Goal: Task Accomplishment & Management: Manage account settings

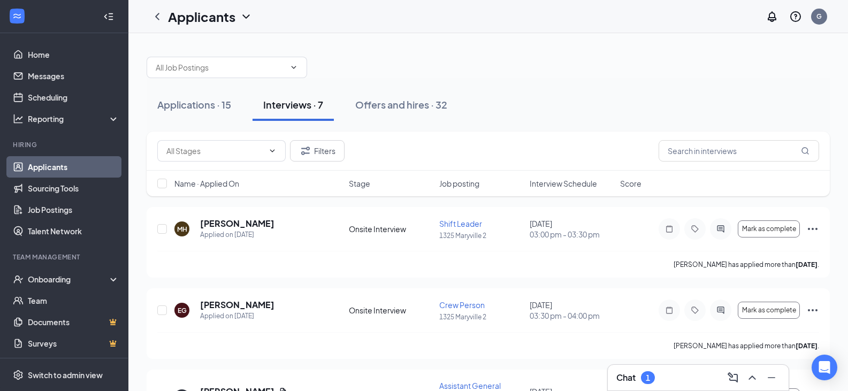
scroll to position [54, 0]
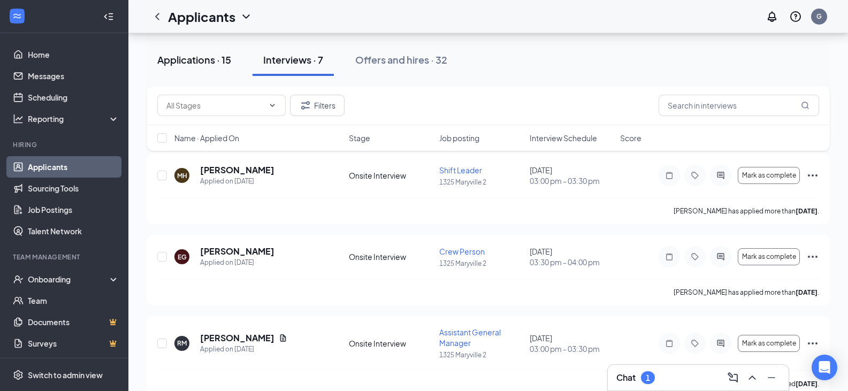
click at [200, 78] on div "Applications · 15 Interviews · 7 Offers and hires · 32" at bounding box center [488, 60] width 683 height 54
click at [200, 70] on button "Applications · 15" at bounding box center [194, 60] width 95 height 32
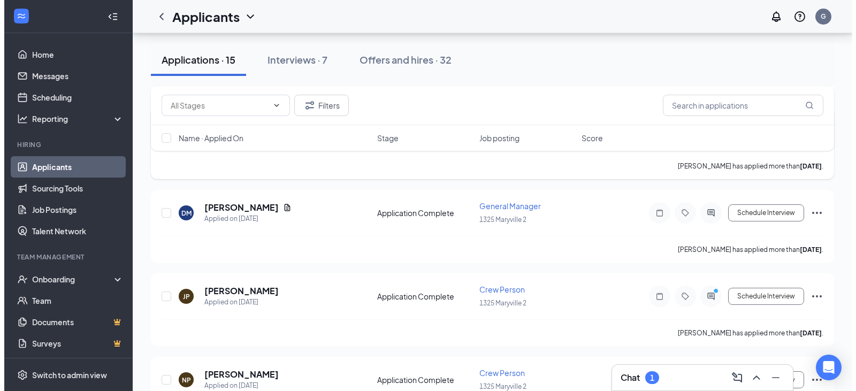
scroll to position [696, 0]
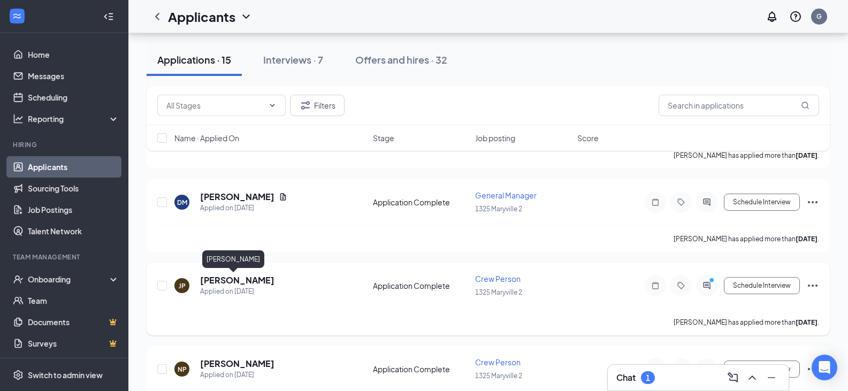
click at [218, 281] on h5 "[PERSON_NAME]" at bounding box center [237, 281] width 74 height 12
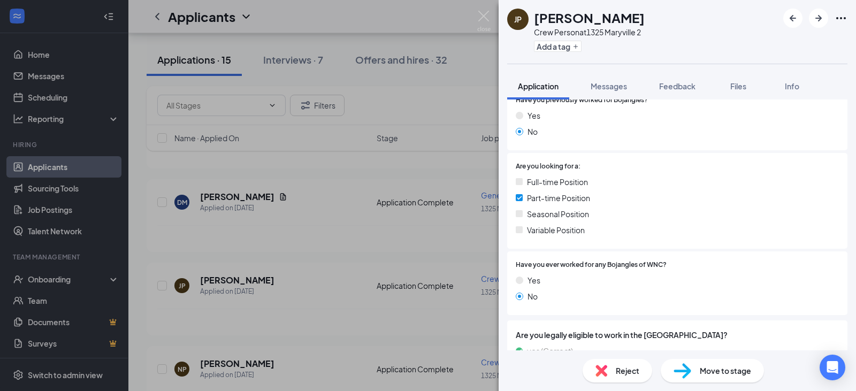
scroll to position [161, 0]
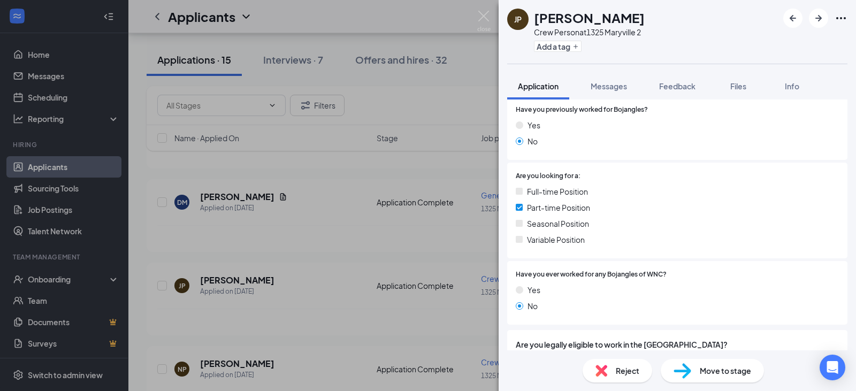
click at [689, 376] on img at bounding box center [683, 371] width 18 height 16
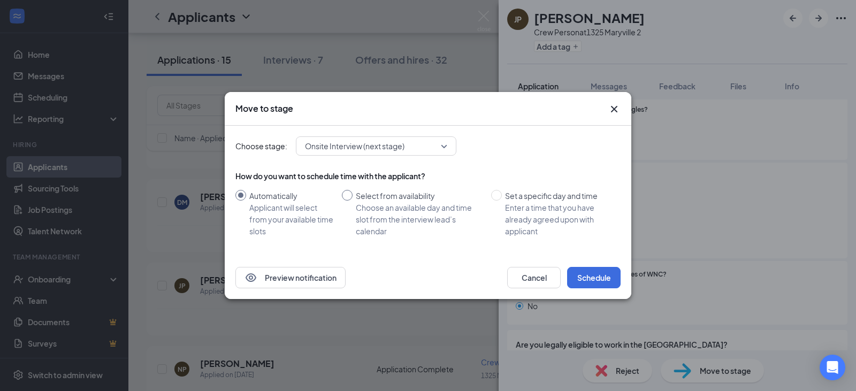
click at [351, 195] on input "Select from availability Choose an available day and time slot from the intervi…" at bounding box center [347, 195] width 11 height 11
radio input "true"
radio input "false"
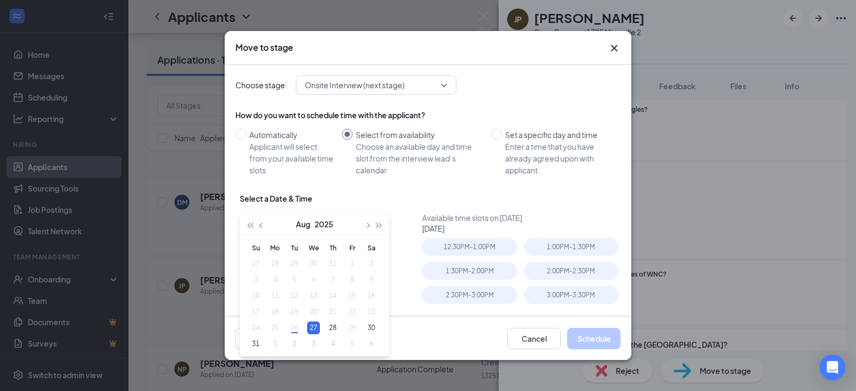
type input "[DATE]"
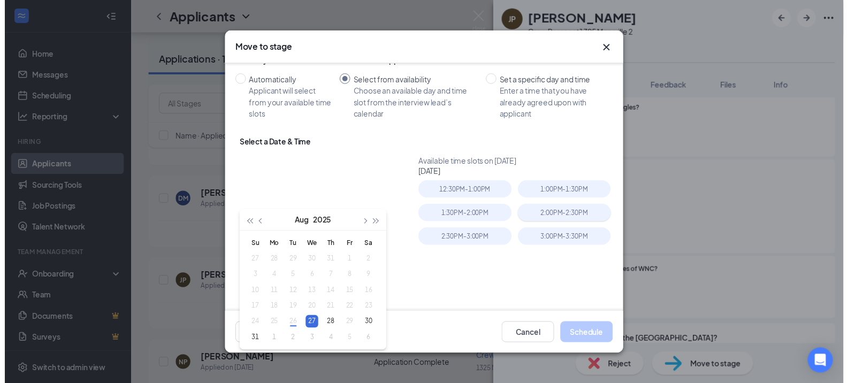
scroll to position [66, 0]
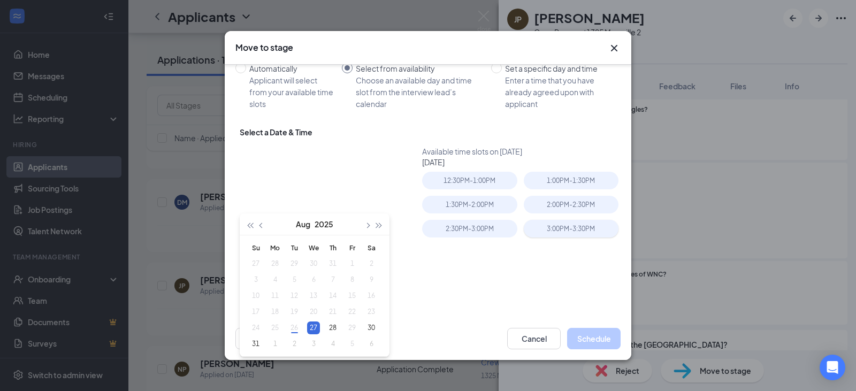
click at [540, 233] on div "3:00PM - 3:30PM" at bounding box center [571, 229] width 95 height 18
click at [590, 339] on button "Schedule" at bounding box center [594, 338] width 54 height 21
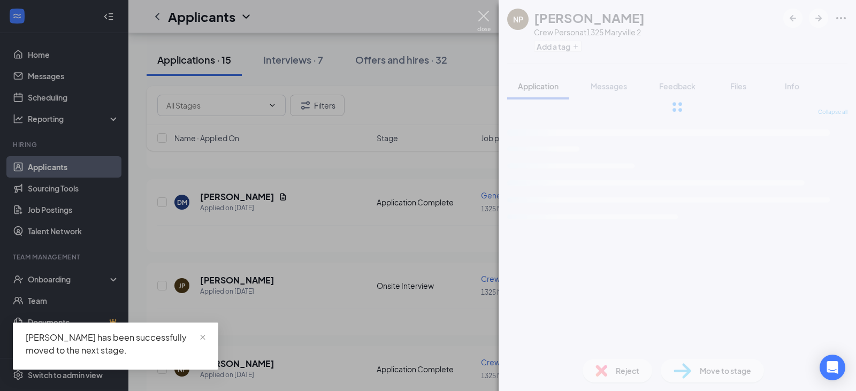
click at [480, 16] on img at bounding box center [483, 21] width 13 height 21
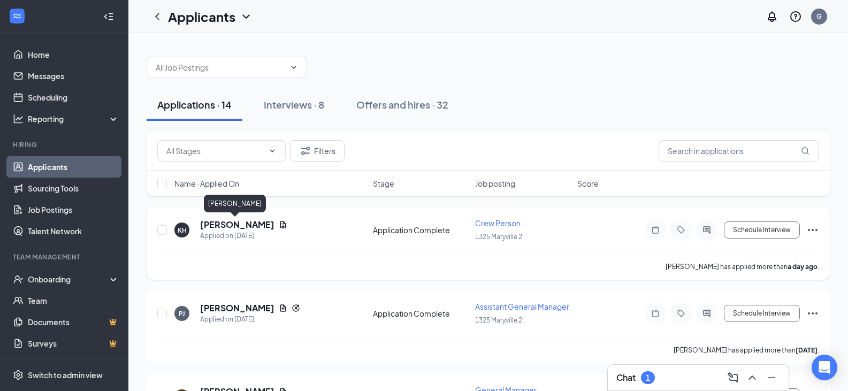
click at [239, 227] on h5 "[PERSON_NAME]" at bounding box center [237, 225] width 74 height 12
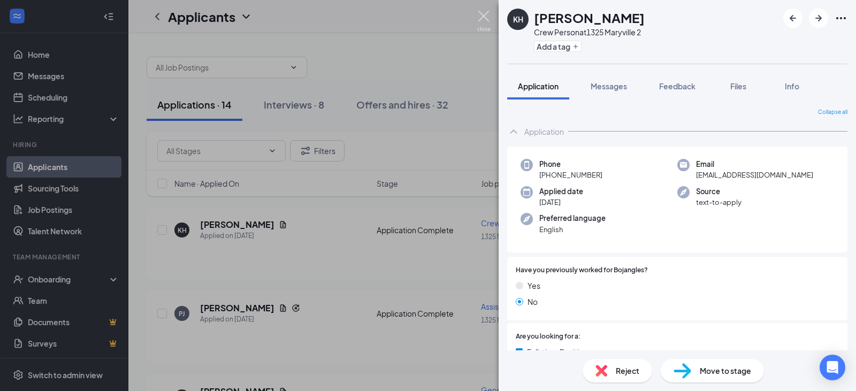
click at [482, 18] on img at bounding box center [483, 21] width 13 height 21
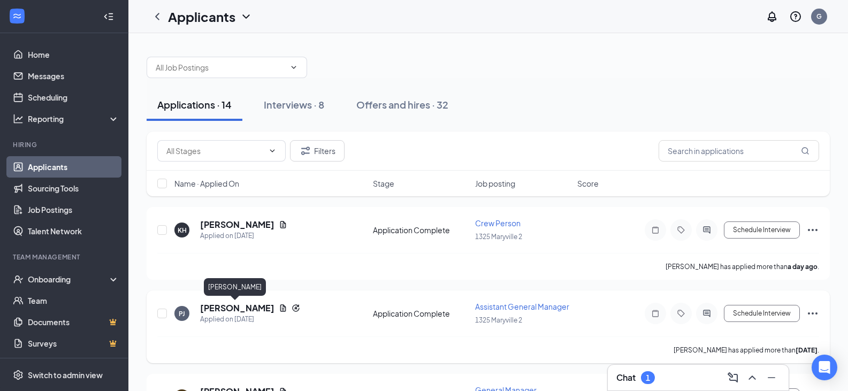
click at [245, 312] on h5 "[PERSON_NAME]" at bounding box center [237, 308] width 74 height 12
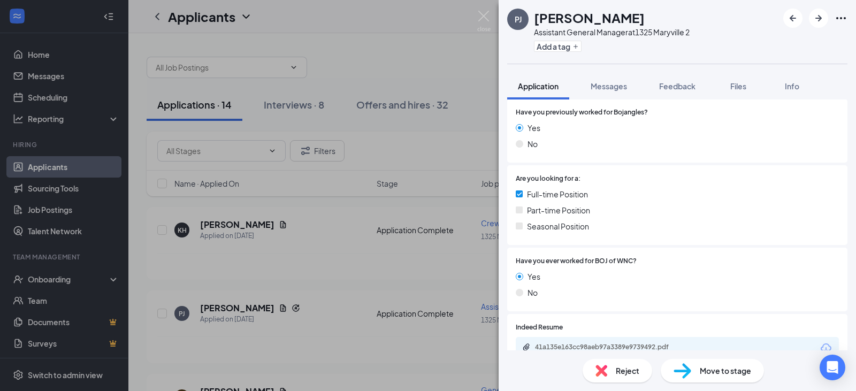
scroll to position [214, 0]
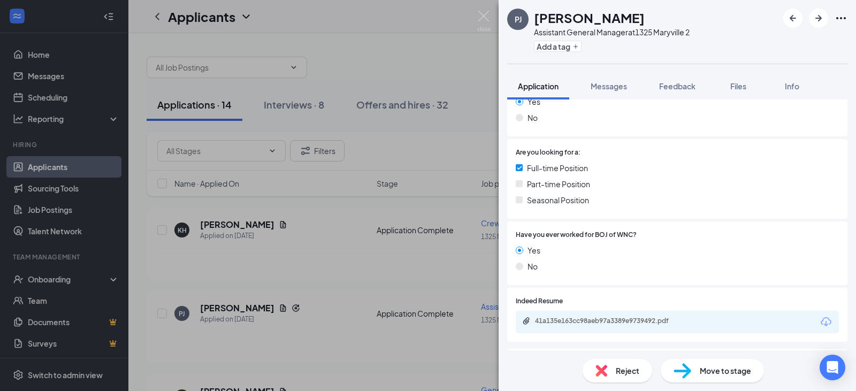
click at [319, 273] on div "[PERSON_NAME] [PERSON_NAME] Assistant General Manager at [STREET_ADDRESS] Add a…" at bounding box center [428, 195] width 856 height 391
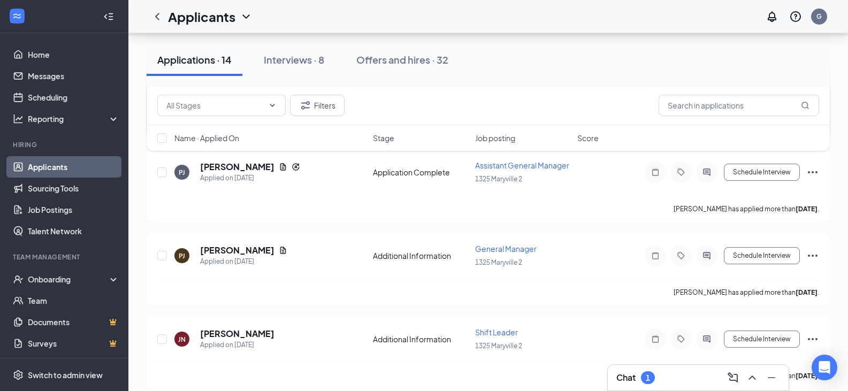
scroll to position [161, 0]
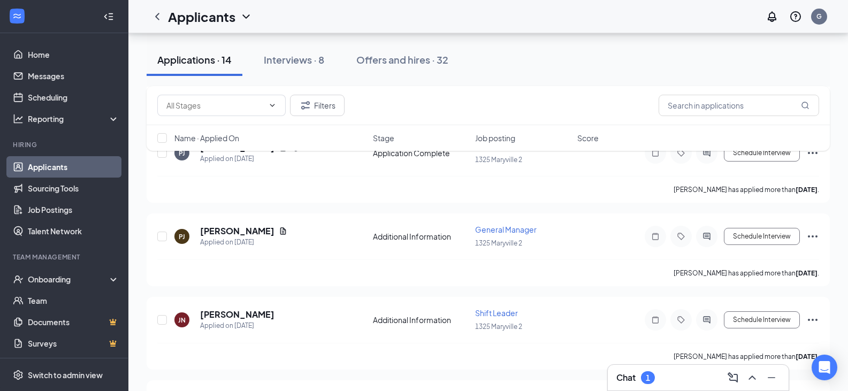
click at [623, 377] on h3 "Chat" at bounding box center [625, 378] width 19 height 12
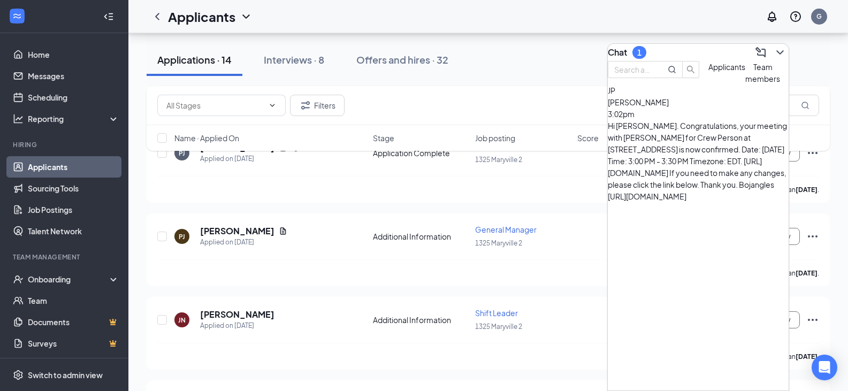
click at [669, 141] on div "[PERSON_NAME] 3:02pm Hi [PERSON_NAME]. Congratulations, your meeting with [PERS…" at bounding box center [698, 149] width 181 height 106
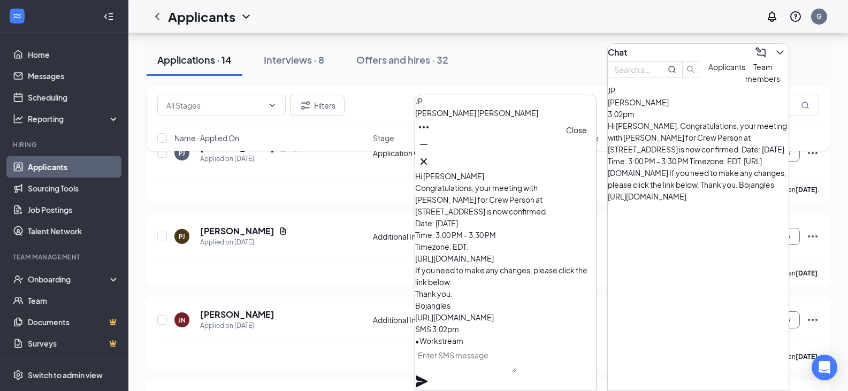
click at [430, 156] on icon "Cross" at bounding box center [423, 161] width 13 height 13
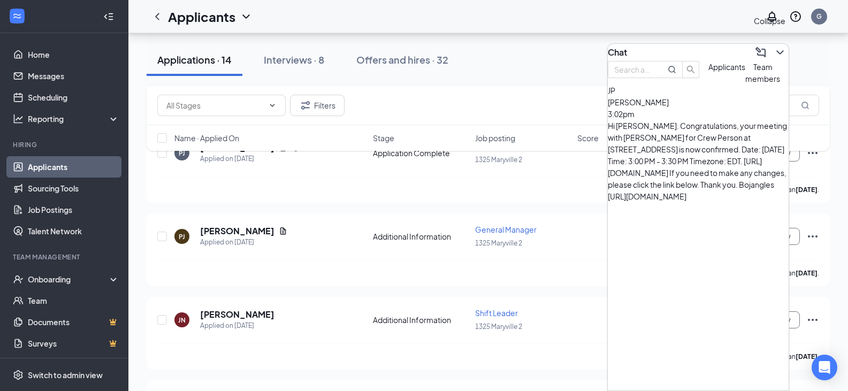
click at [774, 54] on icon "ChevronDown" at bounding box center [780, 52] width 13 height 13
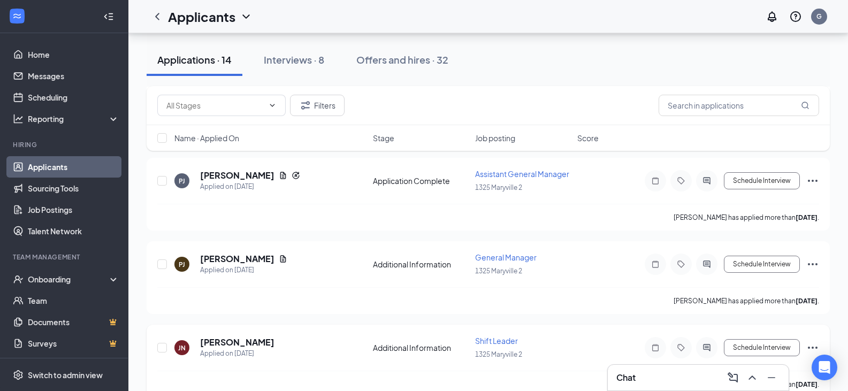
scroll to position [54, 0]
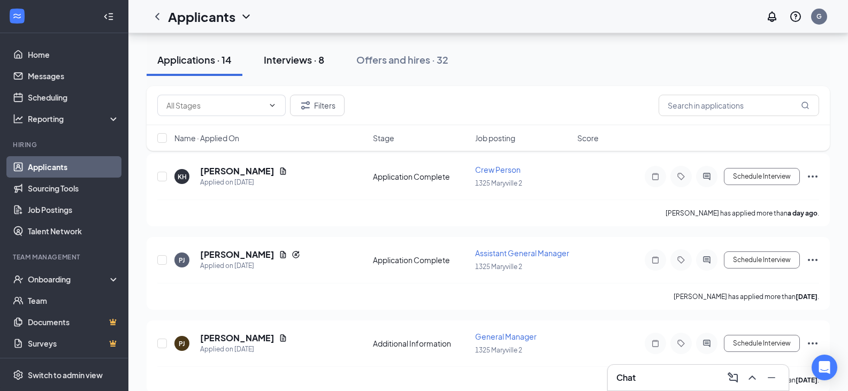
click at [281, 67] on button "Interviews · 8" at bounding box center [294, 60] width 82 height 32
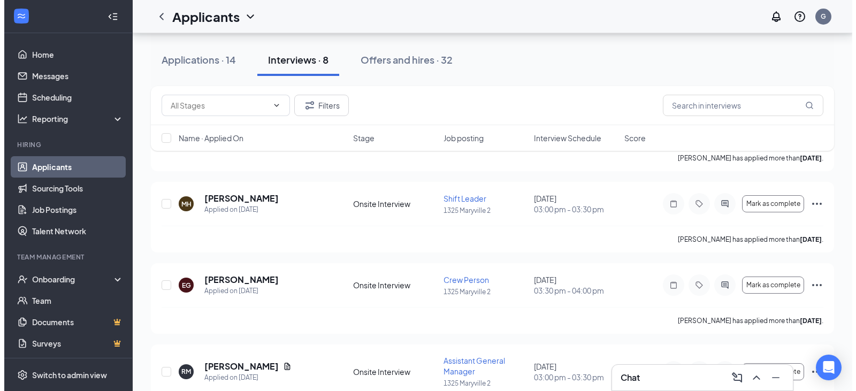
scroll to position [107, 0]
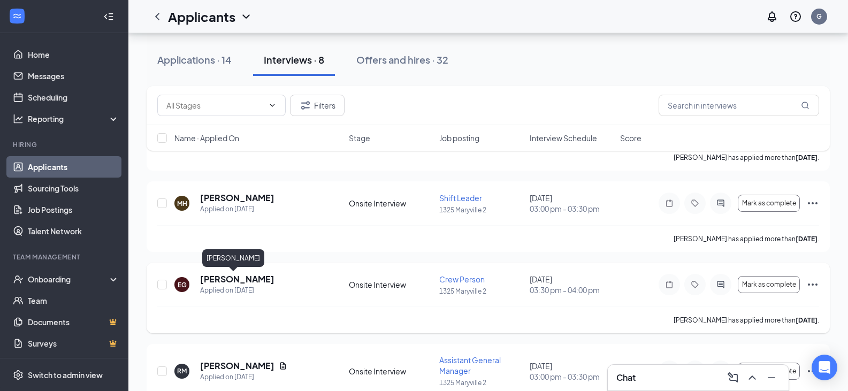
click at [217, 279] on h5 "[PERSON_NAME]" at bounding box center [237, 279] width 74 height 12
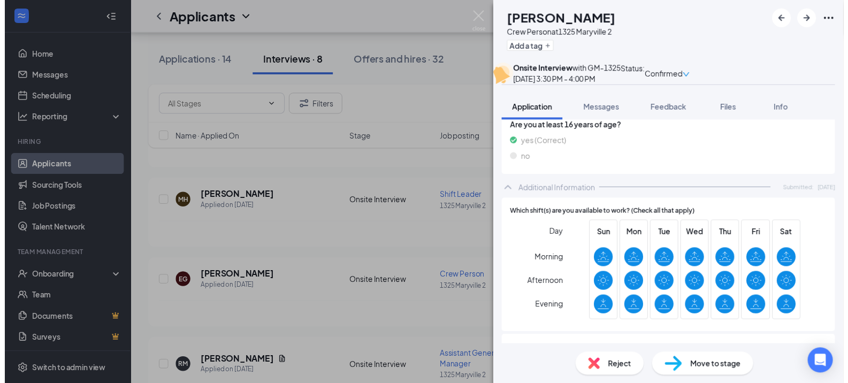
scroll to position [535, 0]
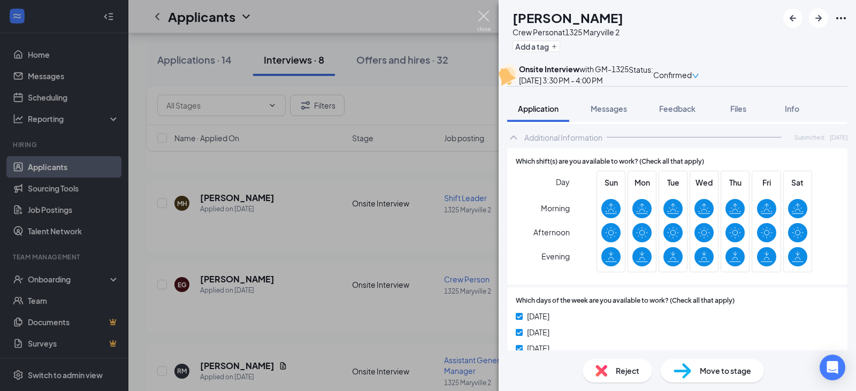
click at [477, 18] on img at bounding box center [483, 21] width 13 height 21
